Goal: Information Seeking & Learning: Understand process/instructions

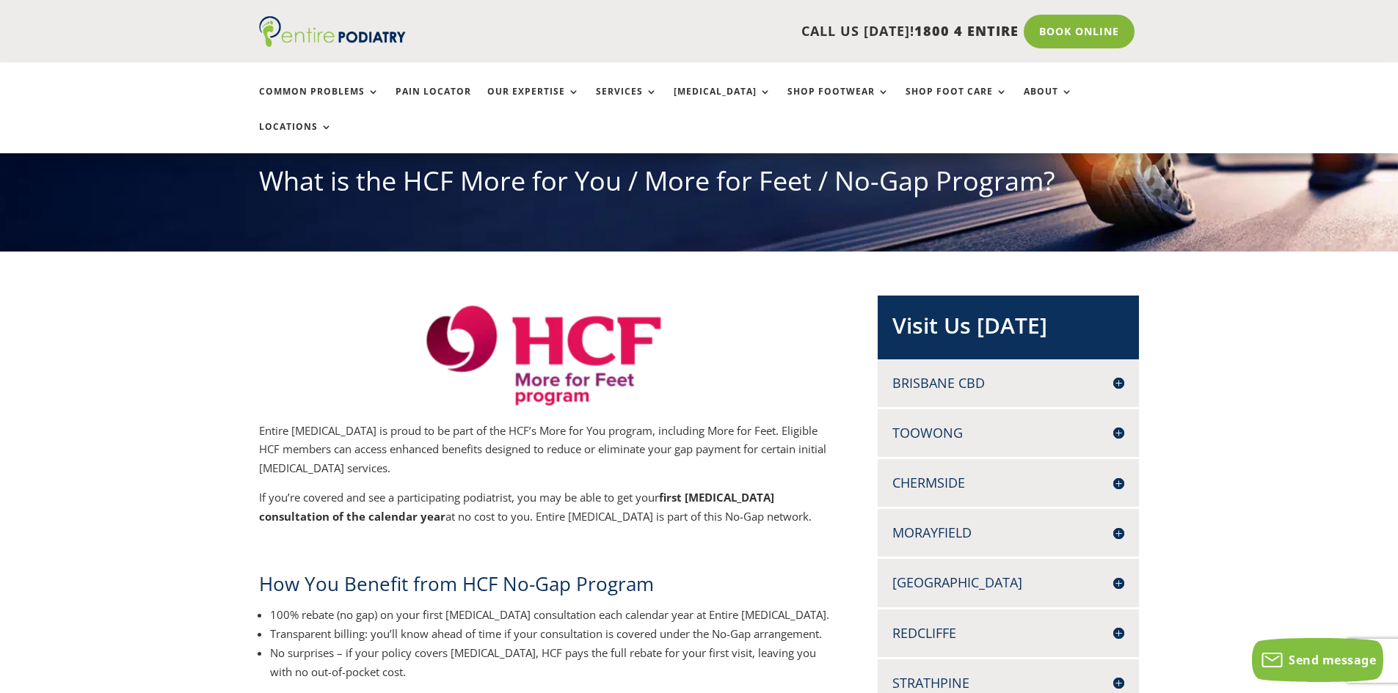
scroll to position [176, 0]
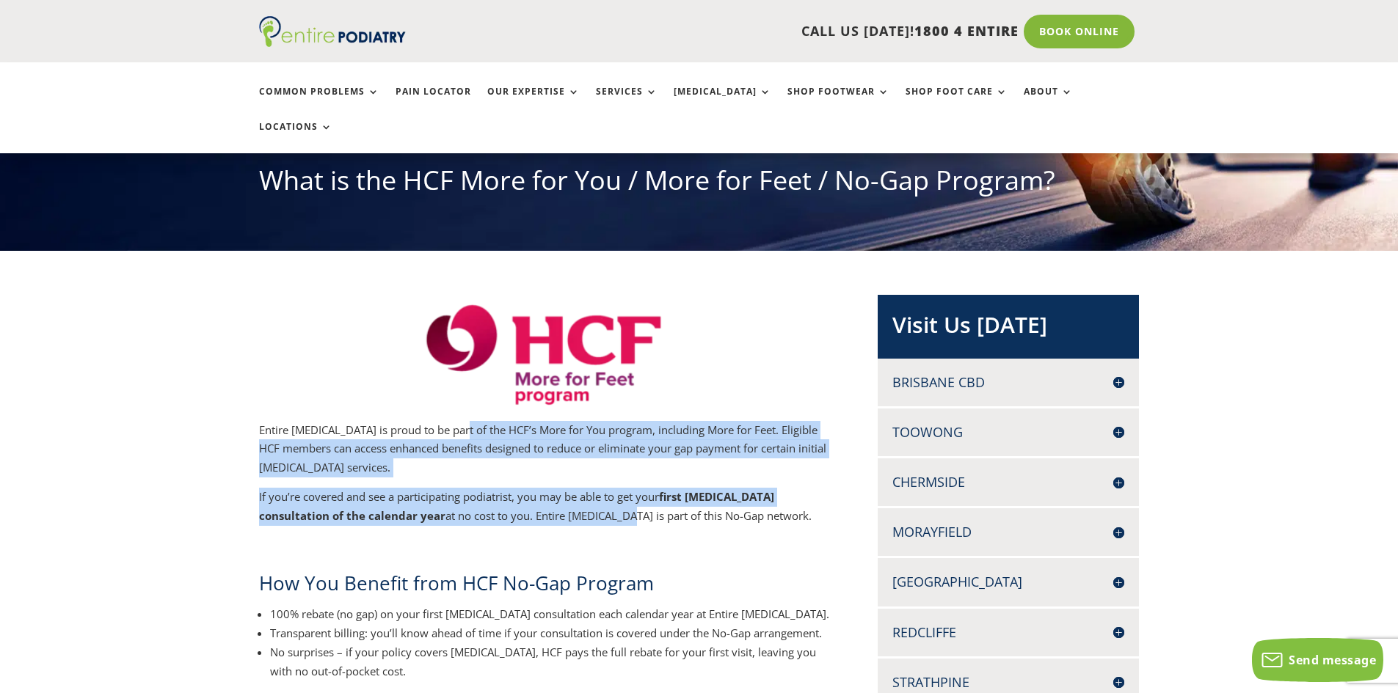
drag, startPoint x: 455, startPoint y: 390, endPoint x: 530, endPoint y: 479, distance: 116.7
click at [530, 488] on p "If you’re covered and see a participating podiatrist, you may be able to get yo…" at bounding box center [544, 512] width 571 height 48
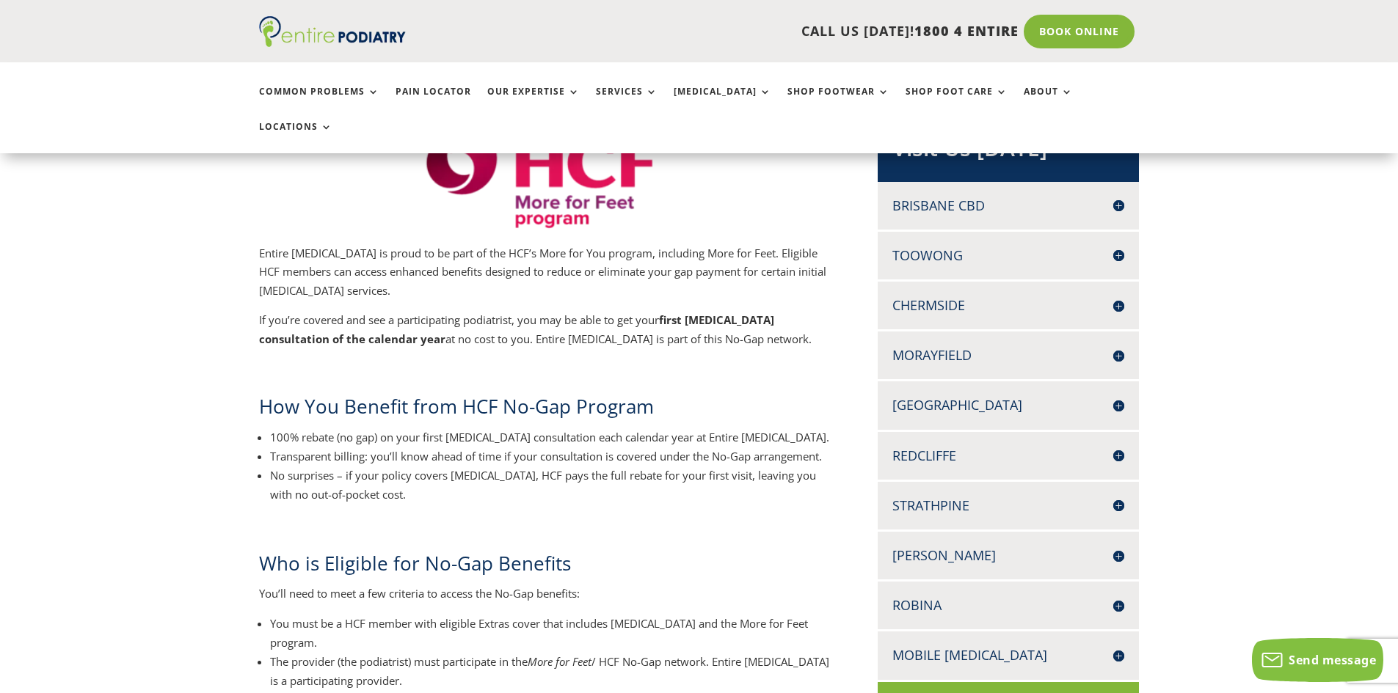
scroll to position [294, 0]
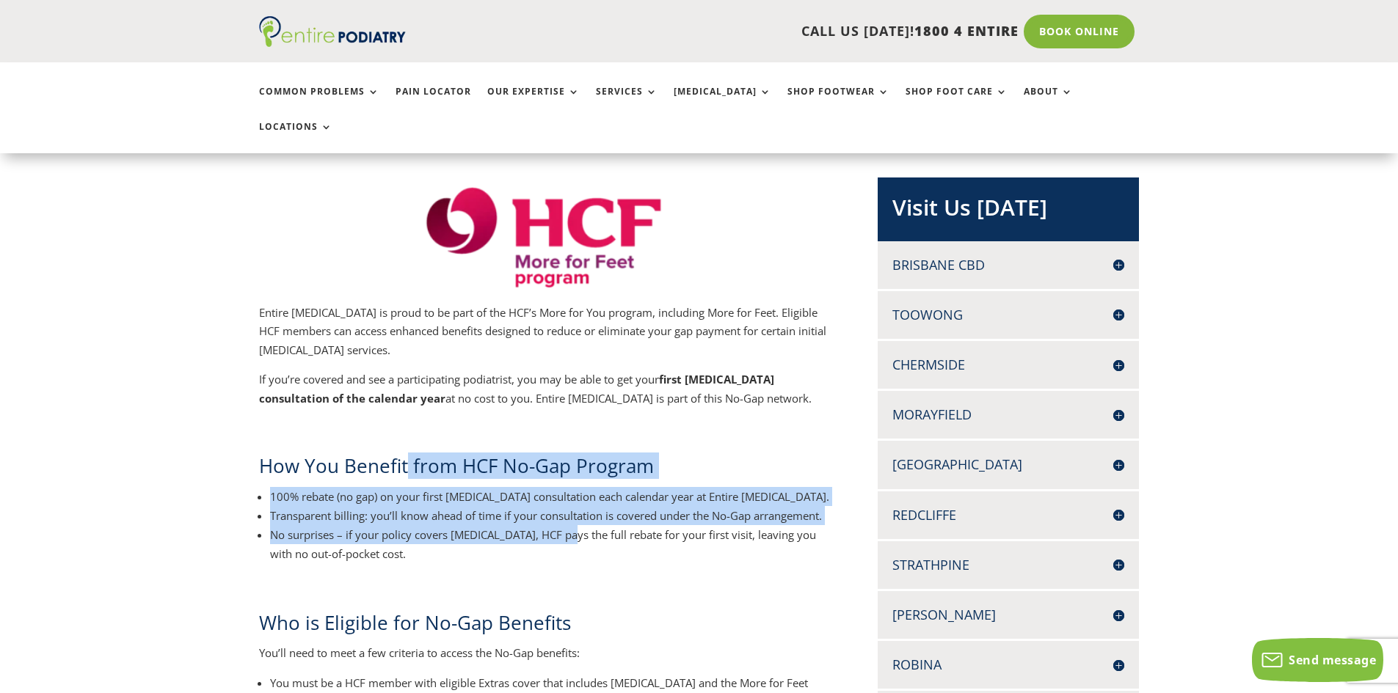
drag, startPoint x: 467, startPoint y: 429, endPoint x: 564, endPoint y: 497, distance: 119.1
click at [415, 506] on li "Transparent billing: you’ll know ahead of time if your consultation is covered …" at bounding box center [550, 515] width 560 height 19
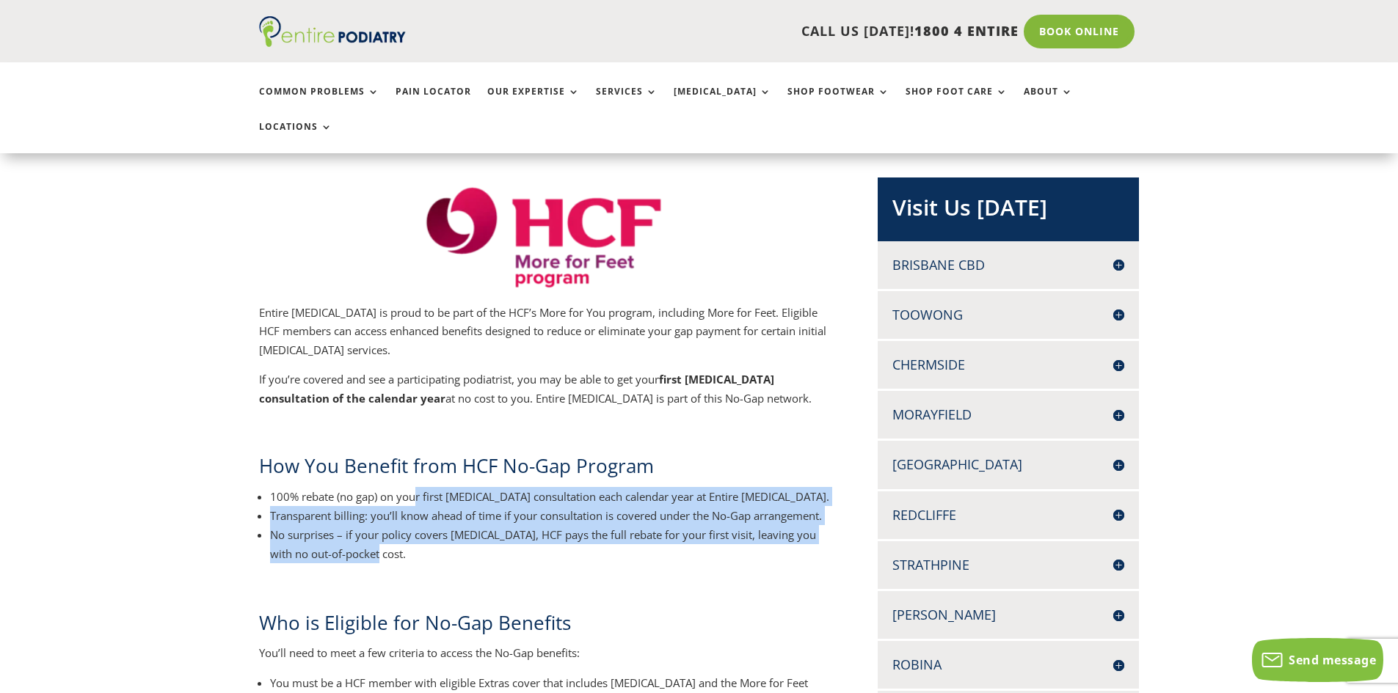
drag, startPoint x: 441, startPoint y: 472, endPoint x: 474, endPoint y: 515, distance: 54.5
click at [474, 515] on ul "100% rebate (no gap) on your first [MEDICAL_DATA] consultation each calendar ye…" at bounding box center [544, 533] width 571 height 93
click at [474, 525] on li "No surprises – if your policy covers [MEDICAL_DATA], HCF pays the full rebate f…" at bounding box center [550, 544] width 560 height 38
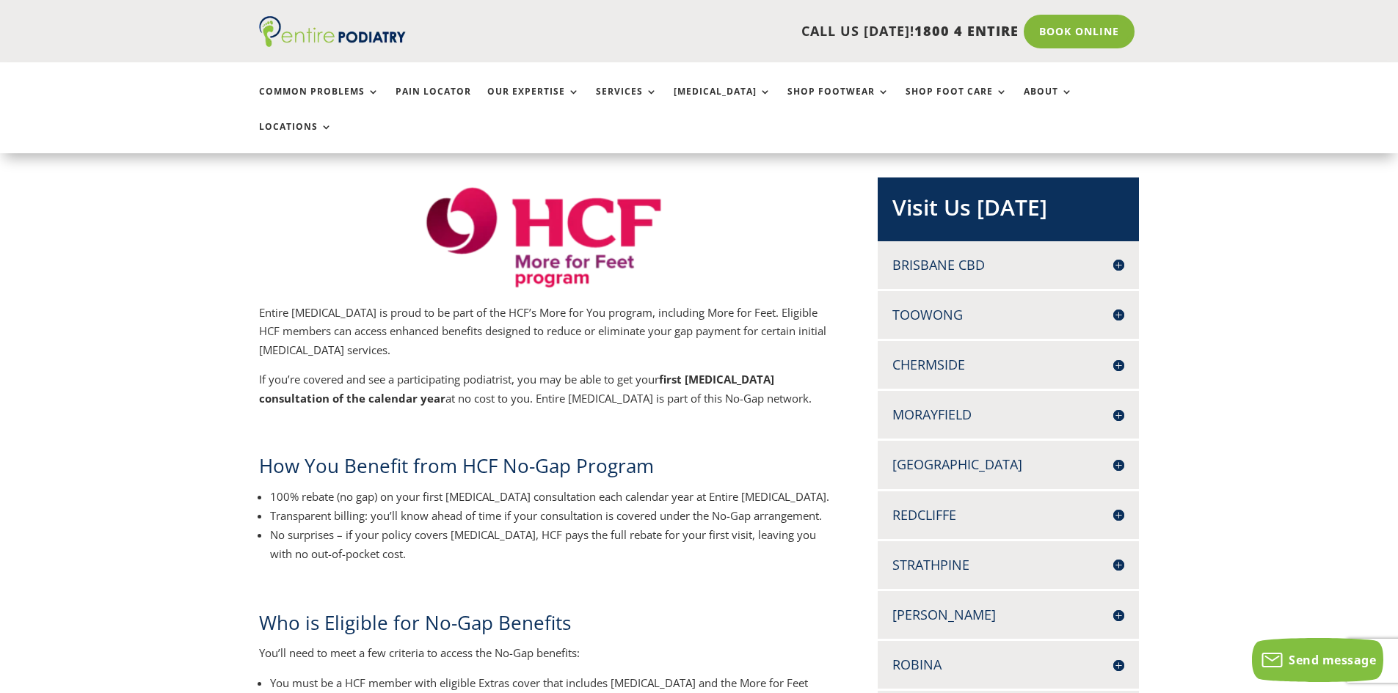
scroll to position [411, 0]
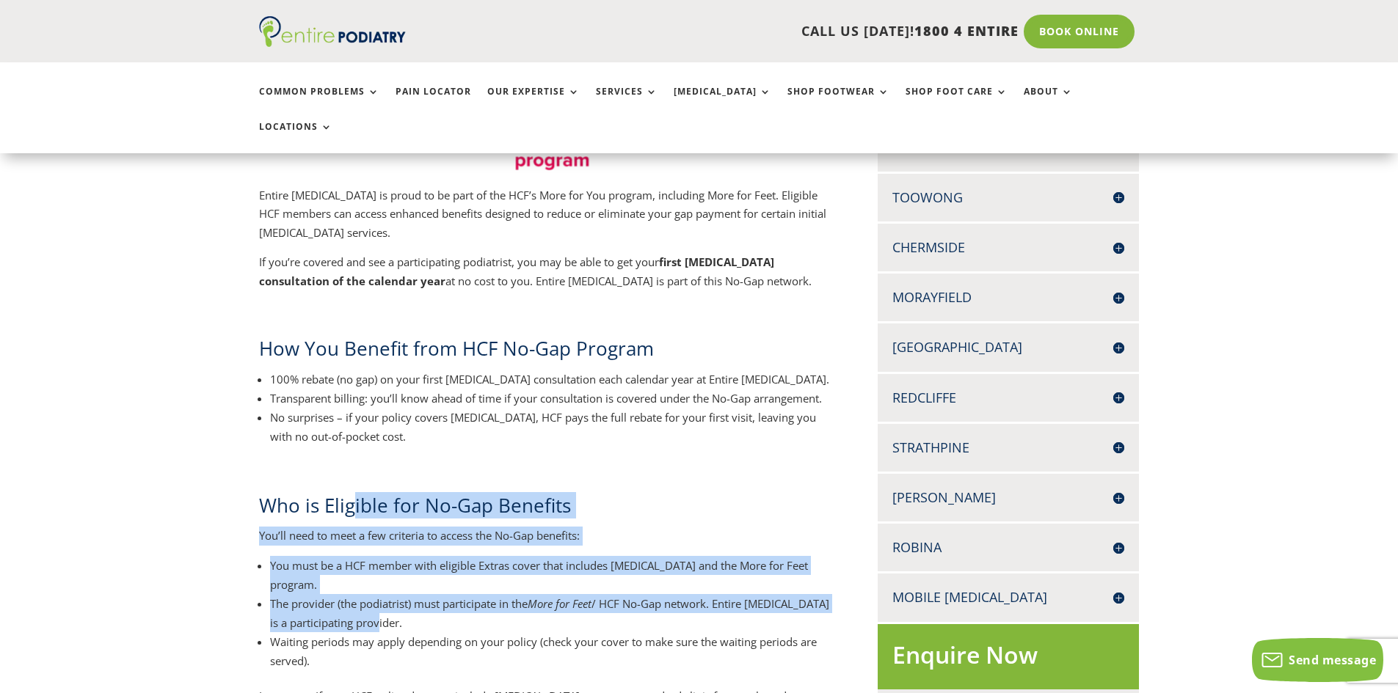
drag, startPoint x: 354, startPoint y: 490, endPoint x: 427, endPoint y: 574, distance: 110.8
click at [427, 594] on li "The provider (the podiatrist) must participate in the More for Feet / HCF No-Ga…" at bounding box center [550, 613] width 560 height 38
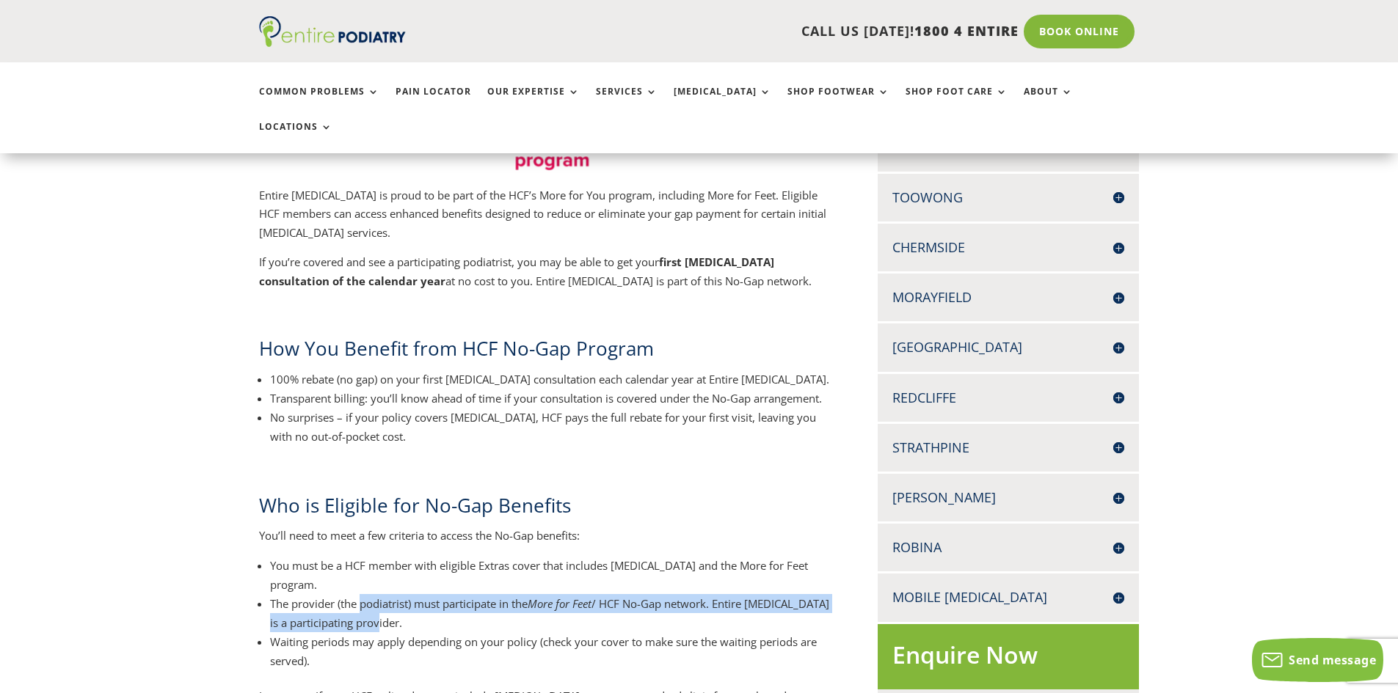
drag, startPoint x: 364, startPoint y: 552, endPoint x: 601, endPoint y: 564, distance: 237.4
click at [601, 594] on li "The provider (the podiatrist) must participate in the More for Feet / HCF No-Ga…" at bounding box center [550, 613] width 560 height 38
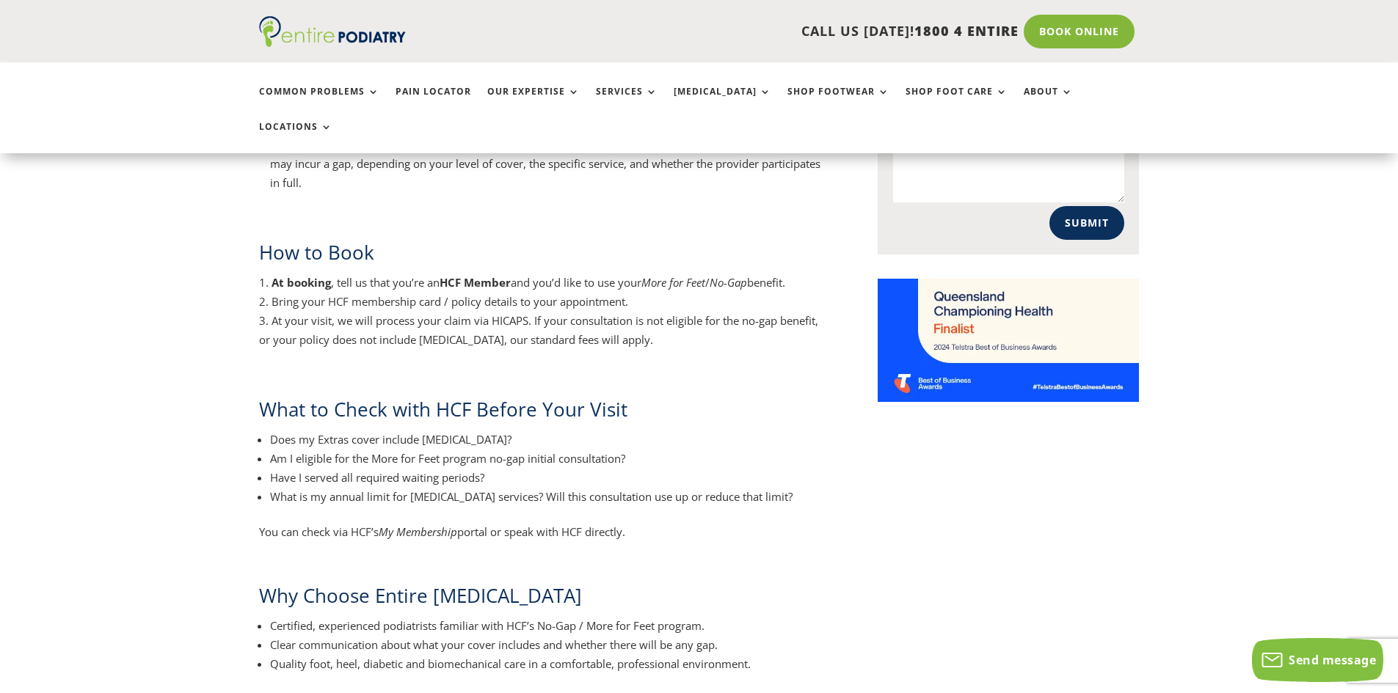
scroll to position [1115, 0]
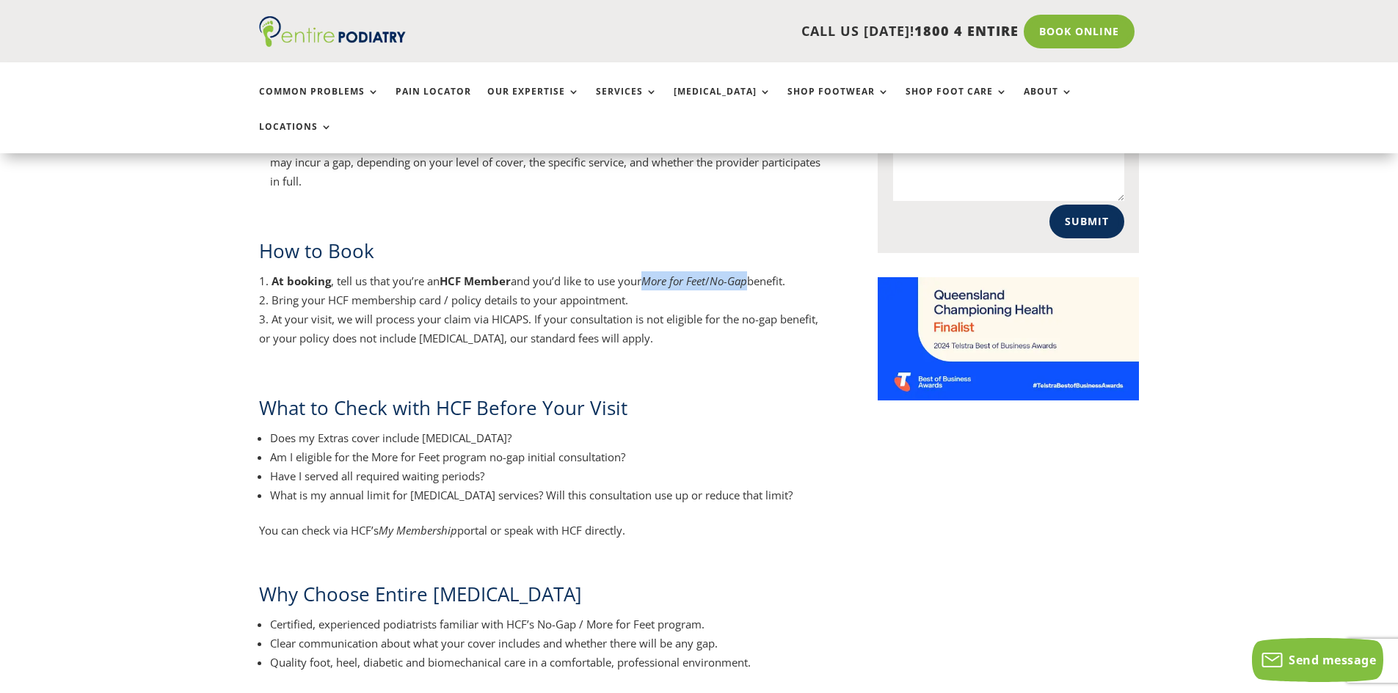
drag, startPoint x: 762, startPoint y: 208, endPoint x: 653, endPoint y: 208, distance: 109.3
click at [653, 272] on li "At booking , tell us that you’re an HCF Member and you’d like to use your More …" at bounding box center [544, 281] width 571 height 19
copy li "More for Feet / No-Gap"
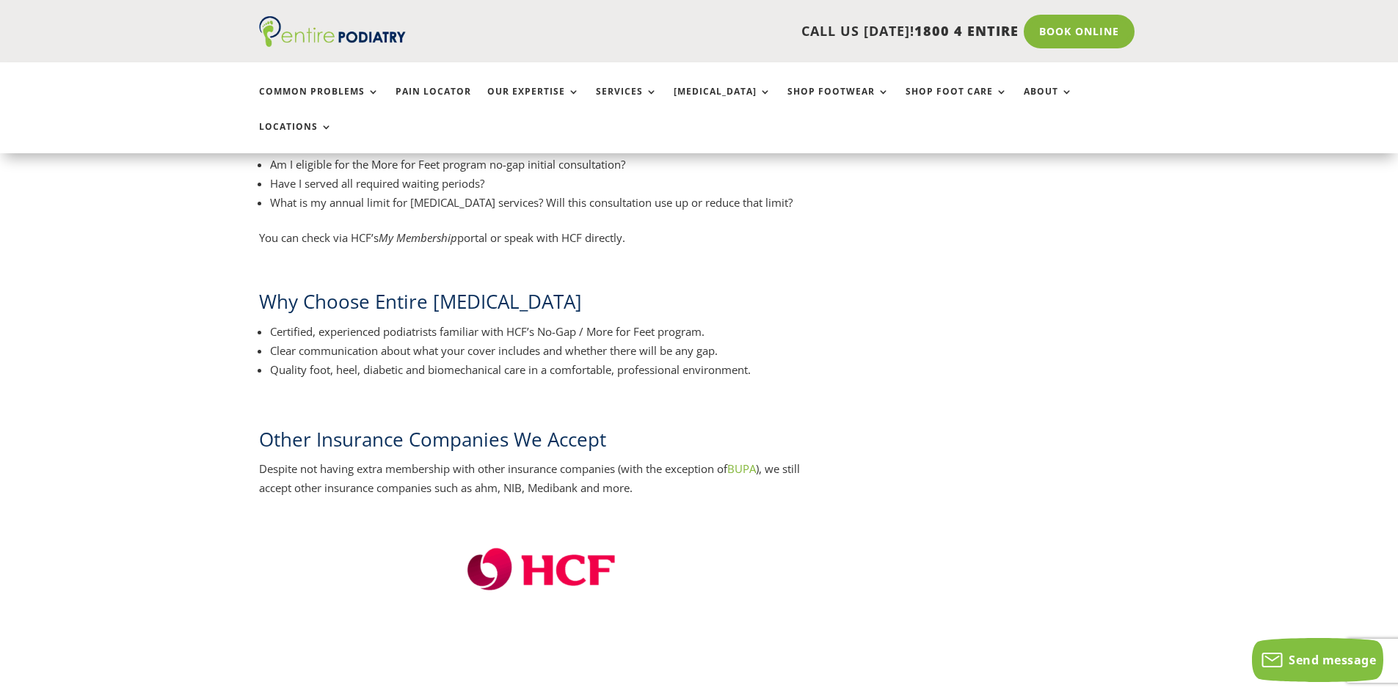
scroll to position [1409, 0]
